Goal: Task Accomplishment & Management: Use online tool/utility

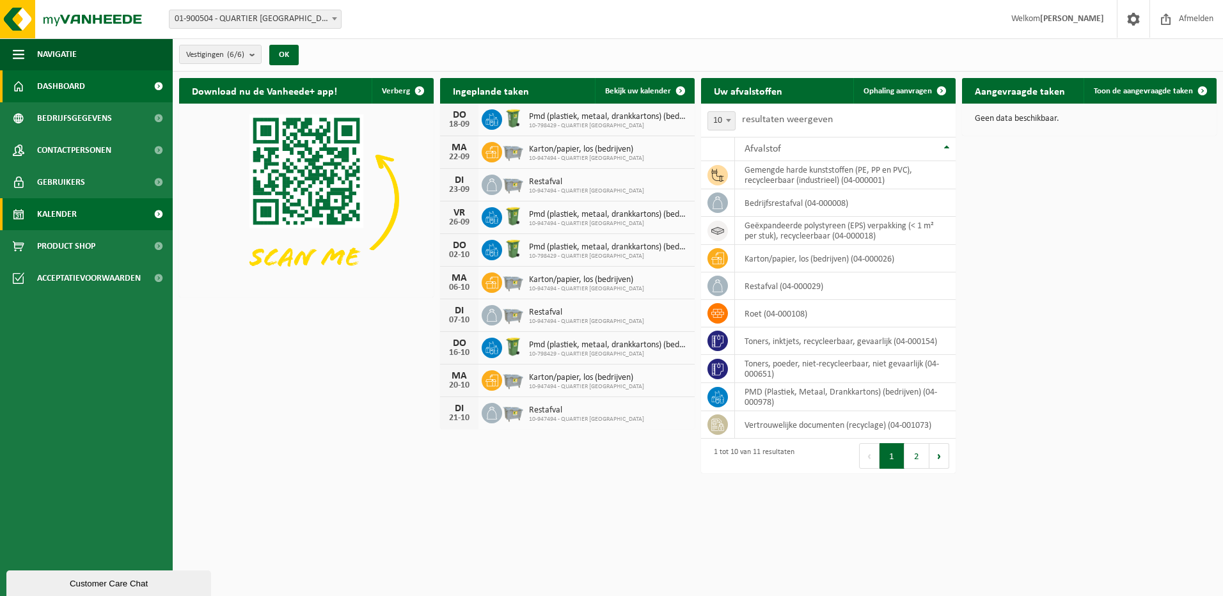
click at [113, 214] on link "Kalender" at bounding box center [86, 214] width 173 height 32
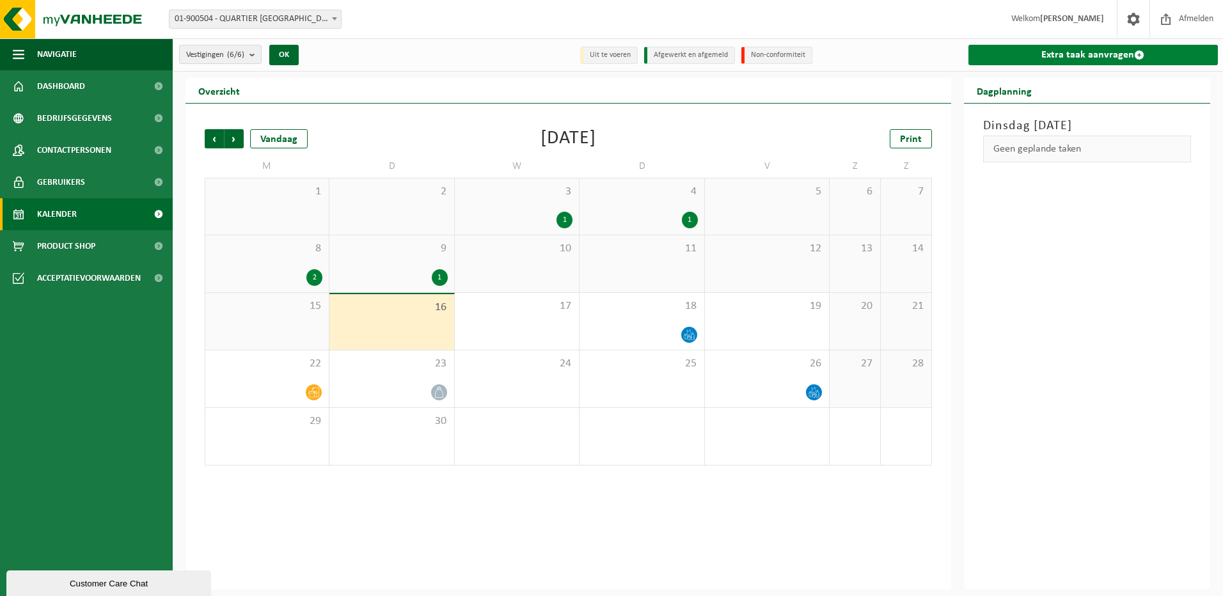
click at [1134, 54] on span at bounding box center [1139, 55] width 10 height 10
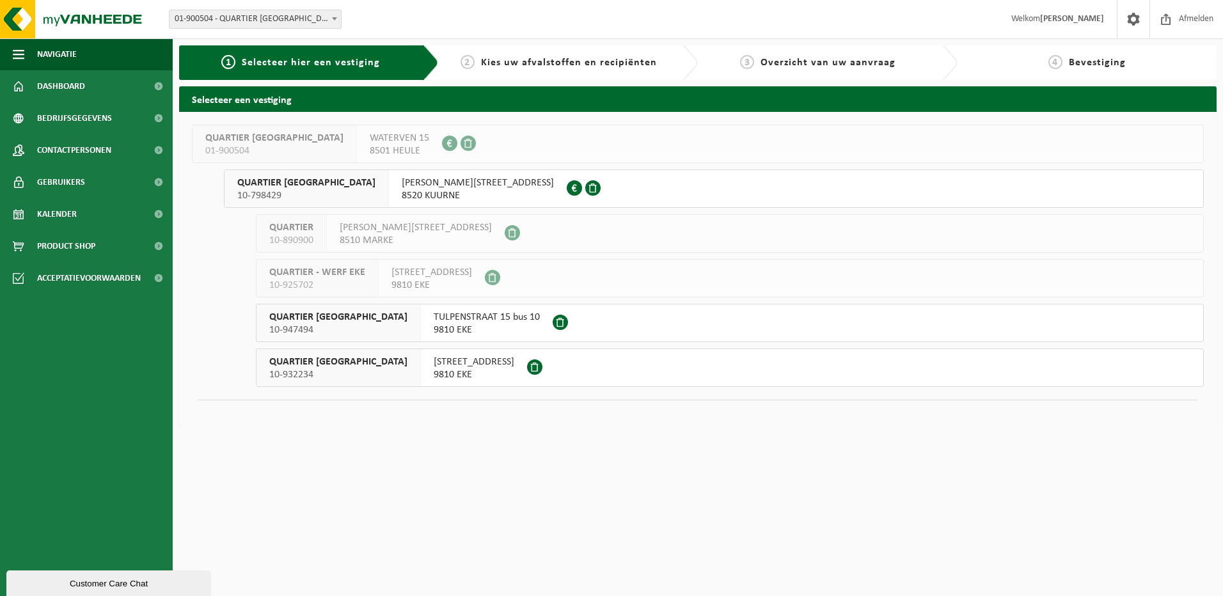
click at [406, 184] on span "[PERSON_NAME][STREET_ADDRESS]" at bounding box center [478, 183] width 152 height 13
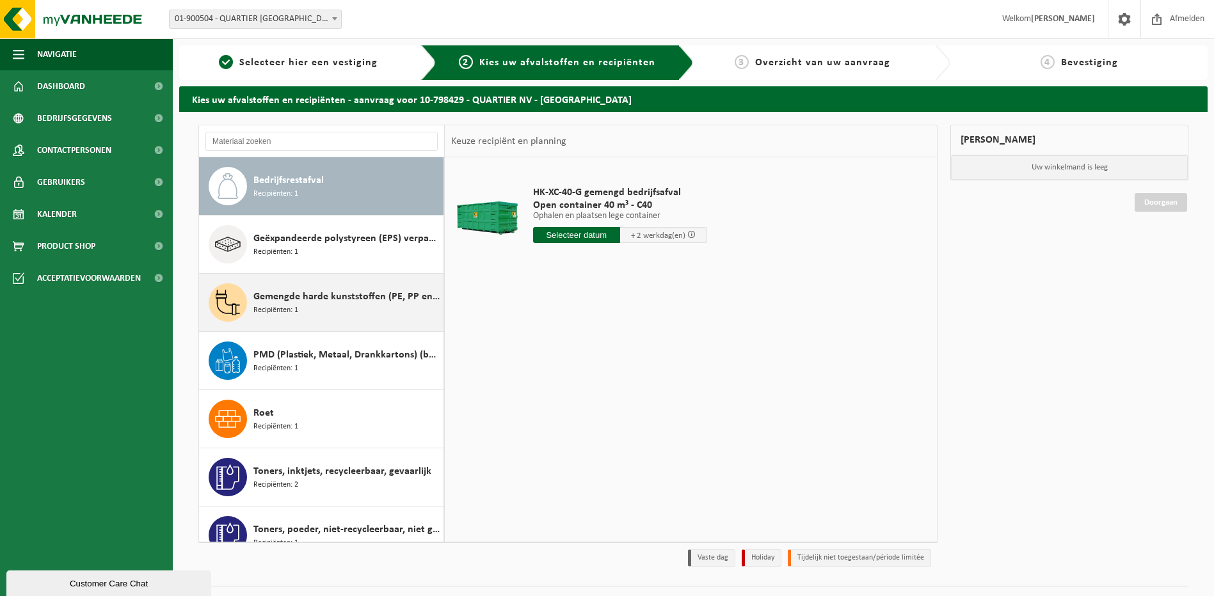
click at [337, 294] on span "Gemengde harde kunststoffen (PE, PP en PVC), recycleerbaar (industrieel)" at bounding box center [346, 296] width 187 height 15
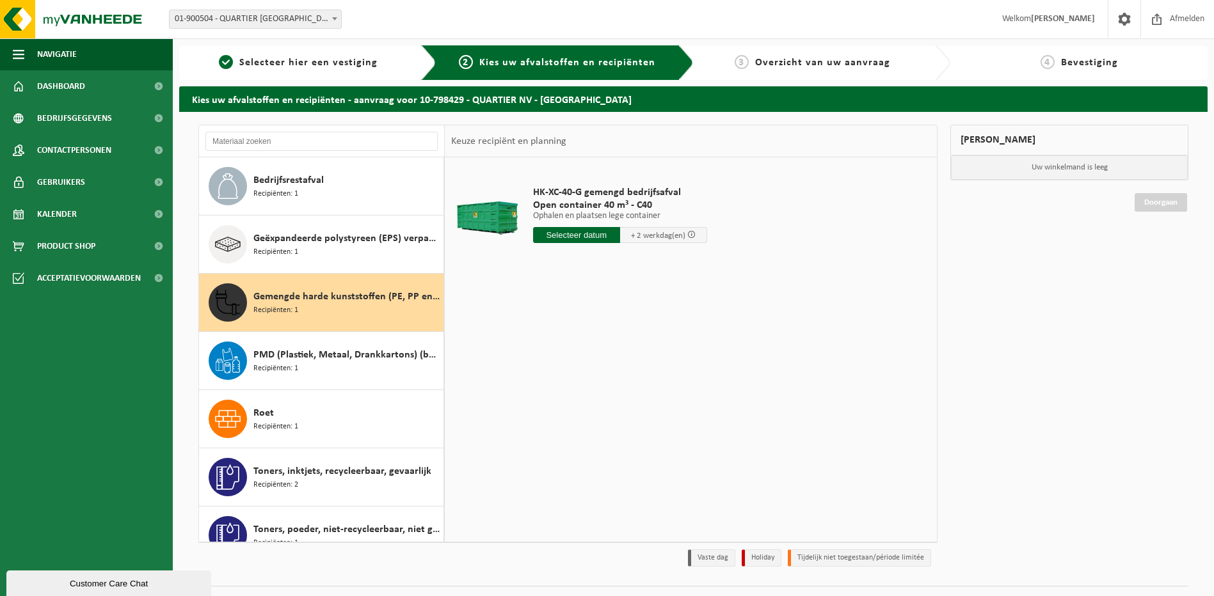
scroll to position [81, 0]
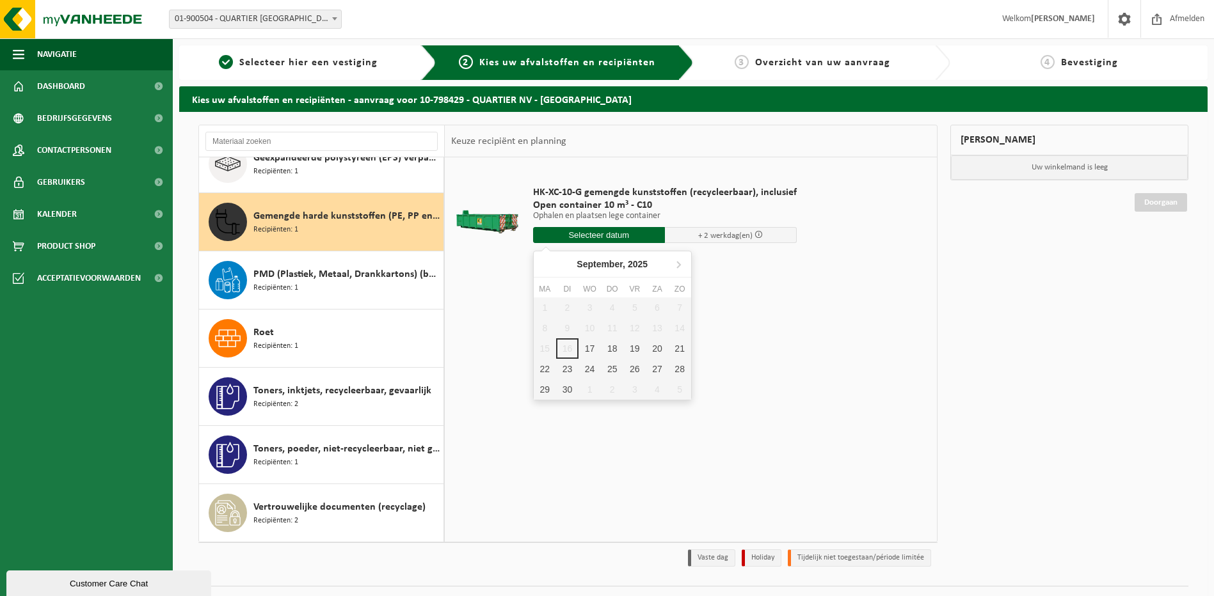
click at [586, 239] on input "text" at bounding box center [599, 235] width 132 height 16
click at [586, 351] on div "17" at bounding box center [589, 348] width 22 height 20
type input "Van 2025-09-17"
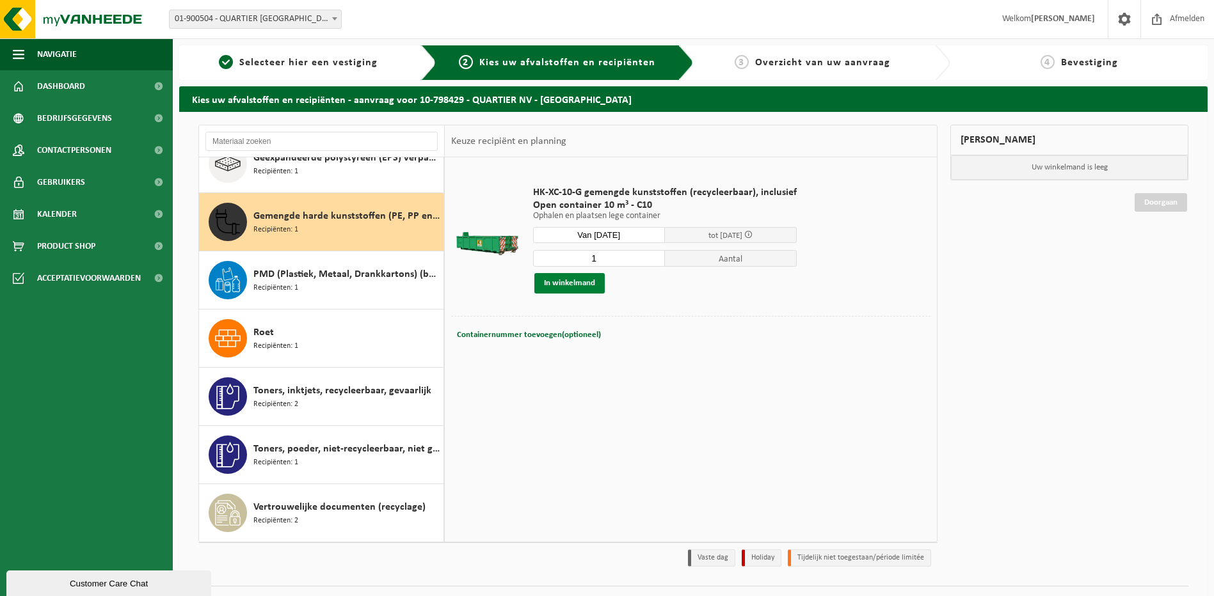
click at [566, 281] on button "In winkelmand" at bounding box center [569, 283] width 70 height 20
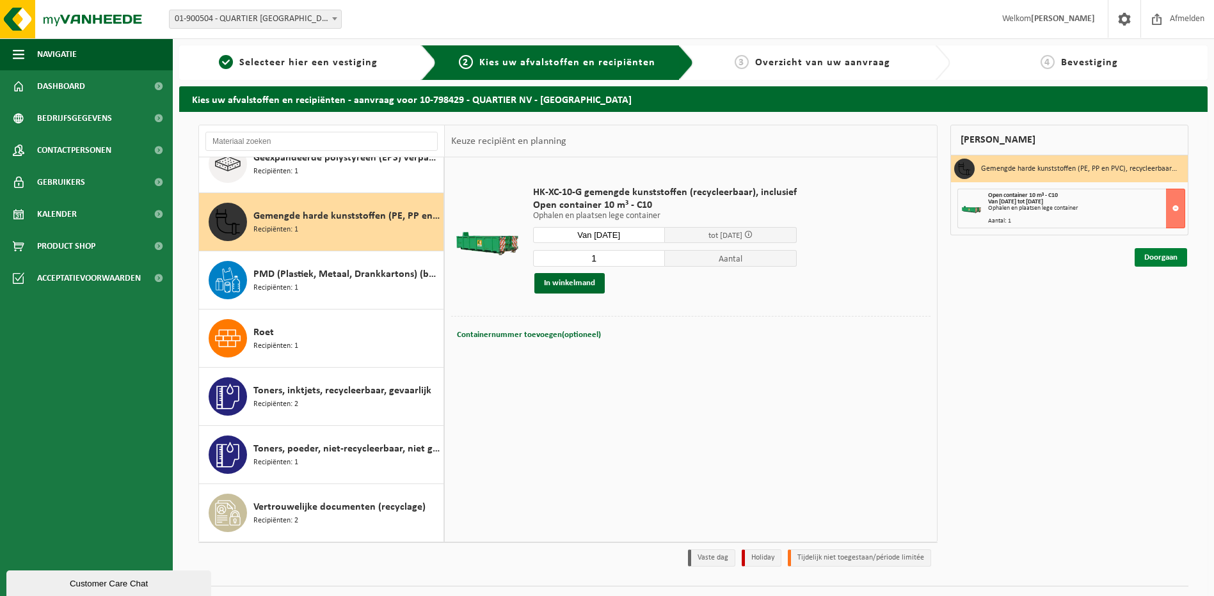
click at [1165, 259] on link "Doorgaan" at bounding box center [1160, 257] width 52 height 19
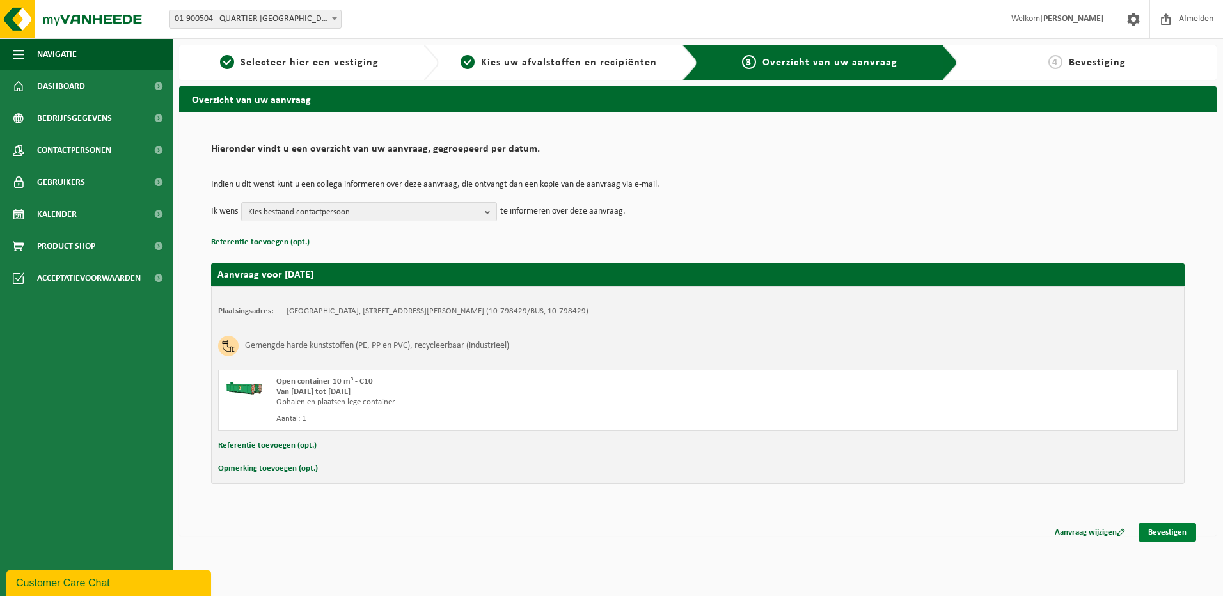
click at [1178, 532] on link "Bevestigen" at bounding box center [1168, 532] width 58 height 19
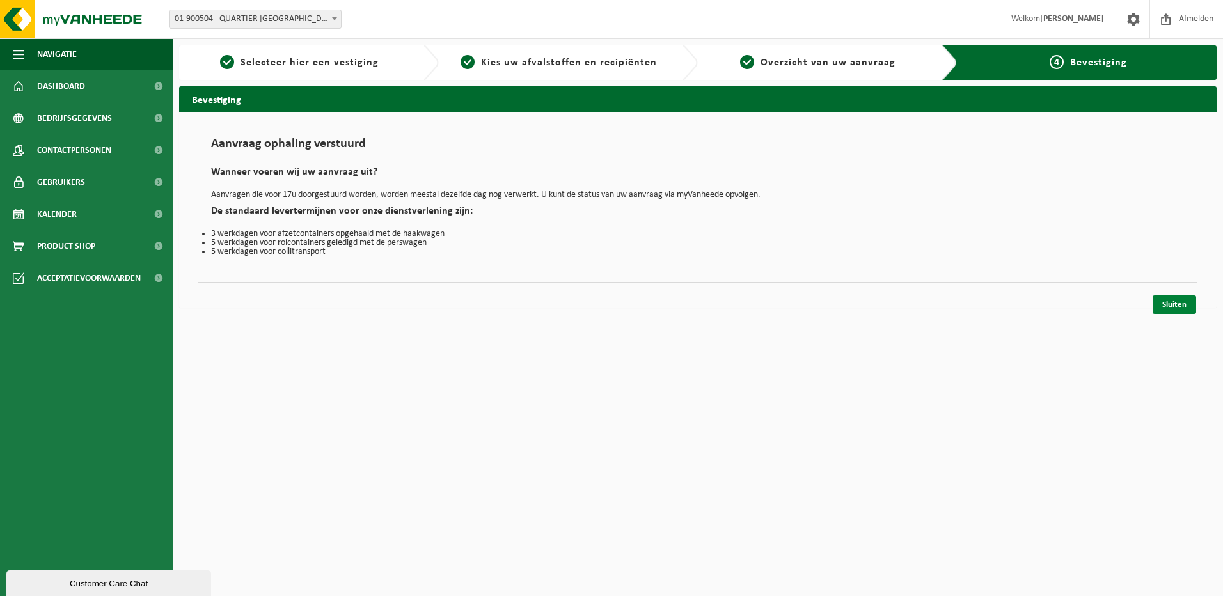
click at [1184, 300] on link "Sluiten" at bounding box center [1175, 305] width 44 height 19
